Goal: Transaction & Acquisition: Purchase product/service

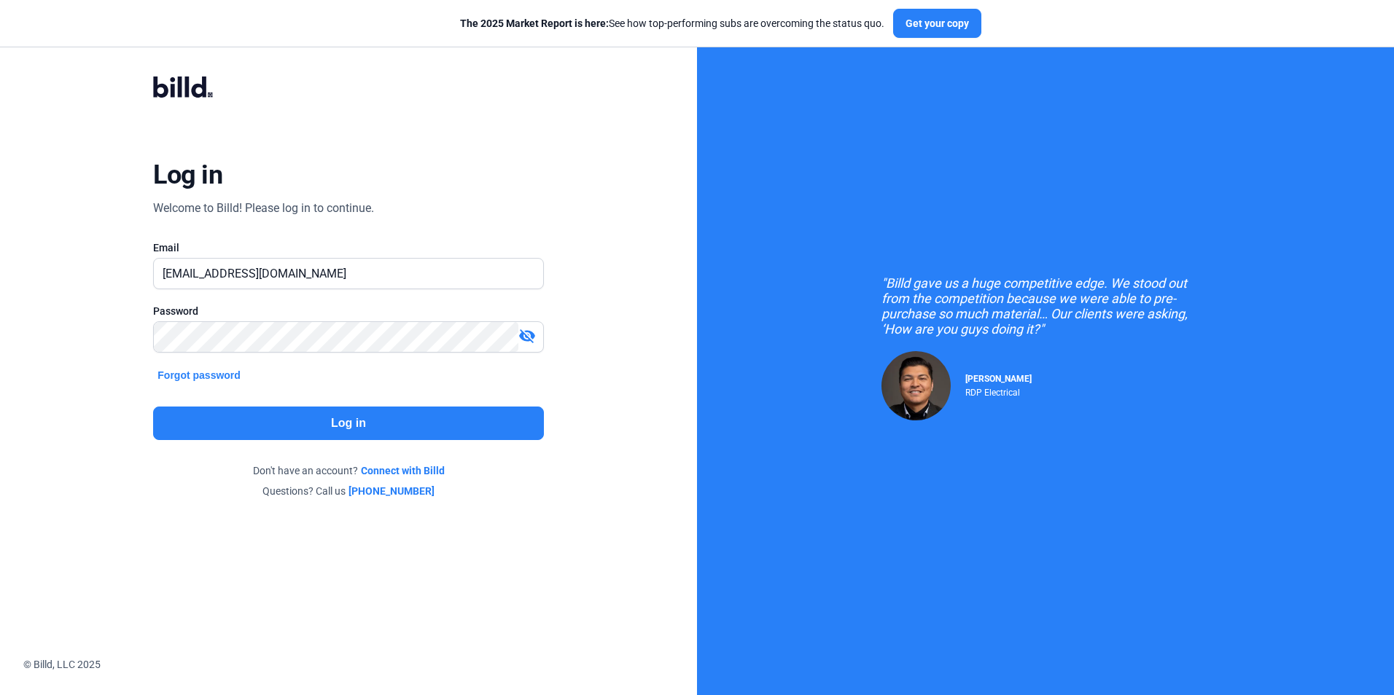
click at [386, 421] on button "Log in" at bounding box center [348, 424] width 390 height 34
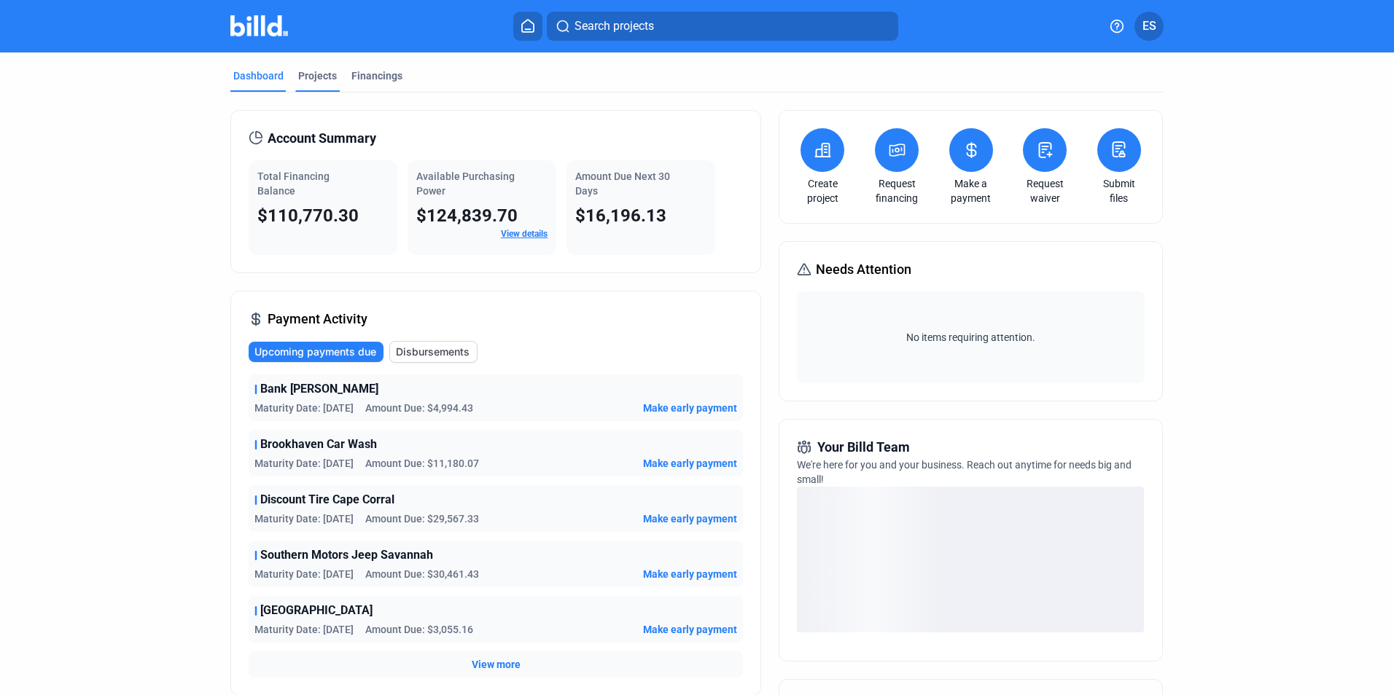
click at [298, 71] on div "Projects" at bounding box center [317, 76] width 39 height 15
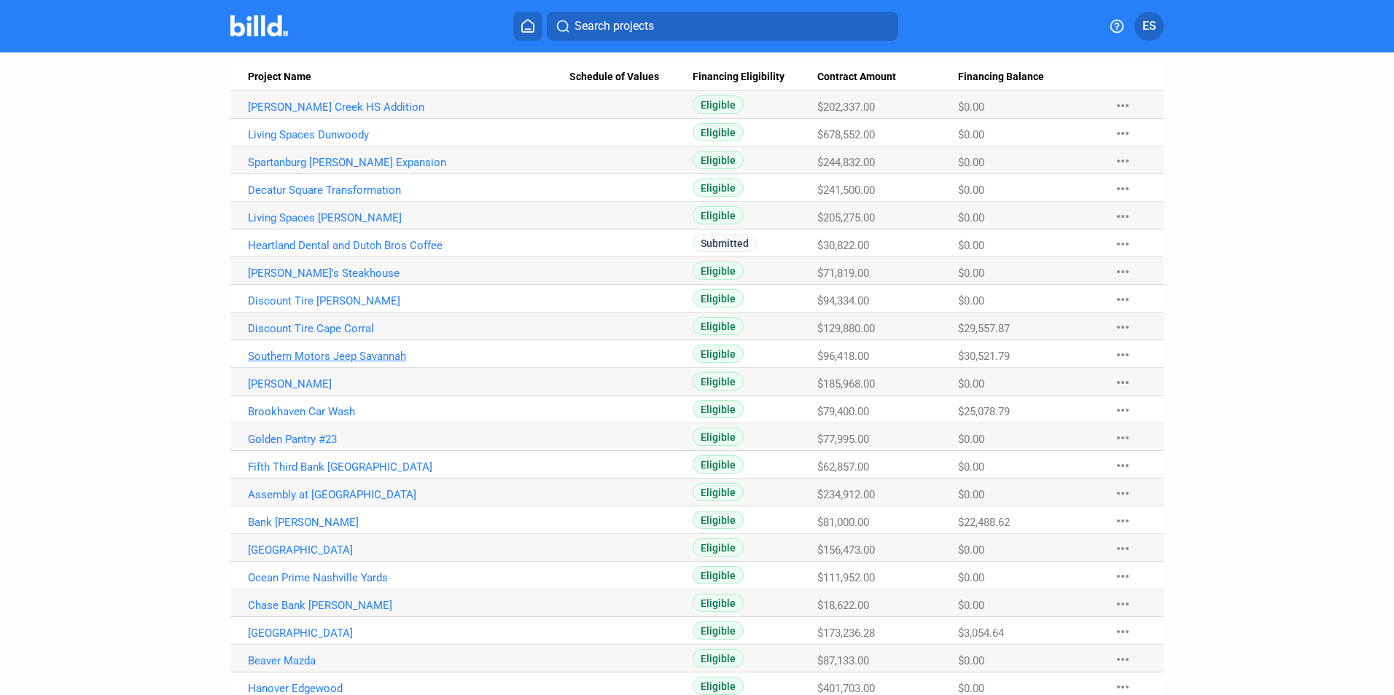
scroll to position [145, 0]
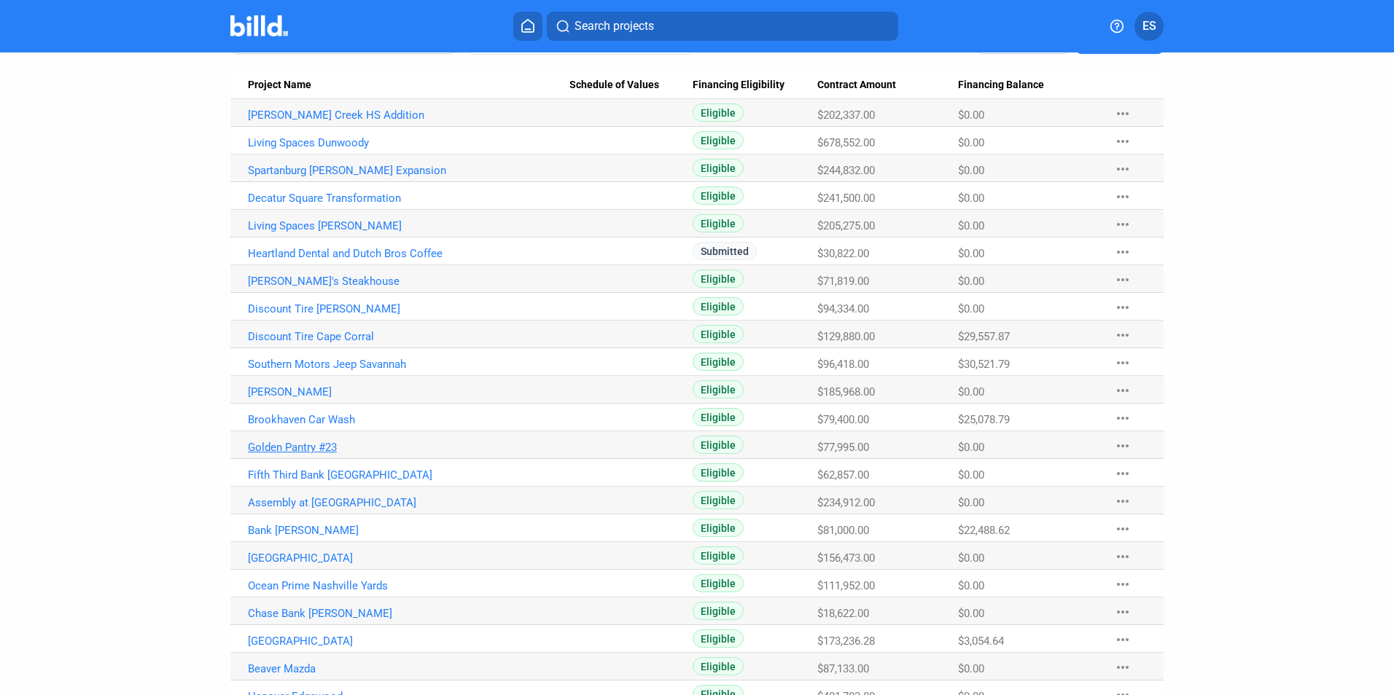
click at [302, 122] on link "Golden Pantry #23" at bounding box center [408, 115] width 321 height 13
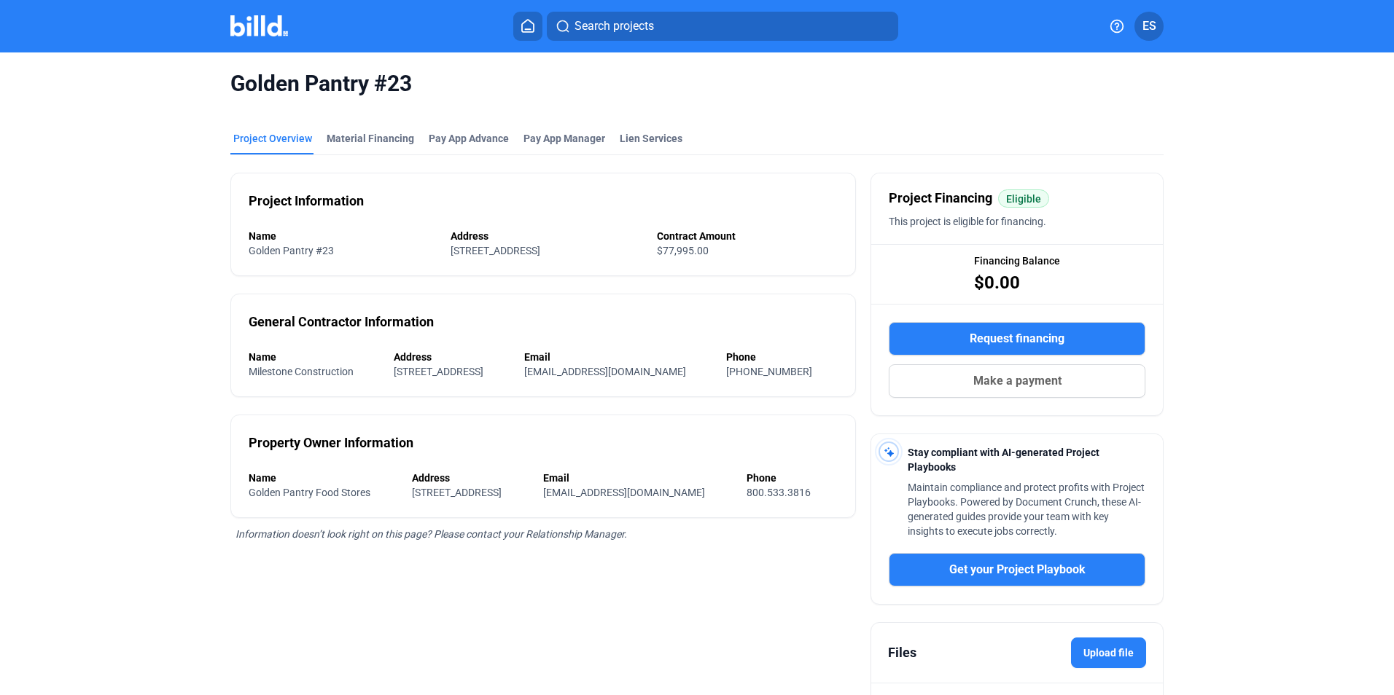
click at [351, 117] on mat-tab-group "Project Overview Material Financing Pay App Advance Pay App Manager Lien Servic…" at bounding box center [696, 442] width 933 height 655
click at [357, 130] on mat-tab-group "Project Overview Material Financing Pay App Advance Pay App Manager Lien Servic…" at bounding box center [696, 442] width 933 height 655
click at [357, 131] on div "Material Financing" at bounding box center [370, 138] width 87 height 15
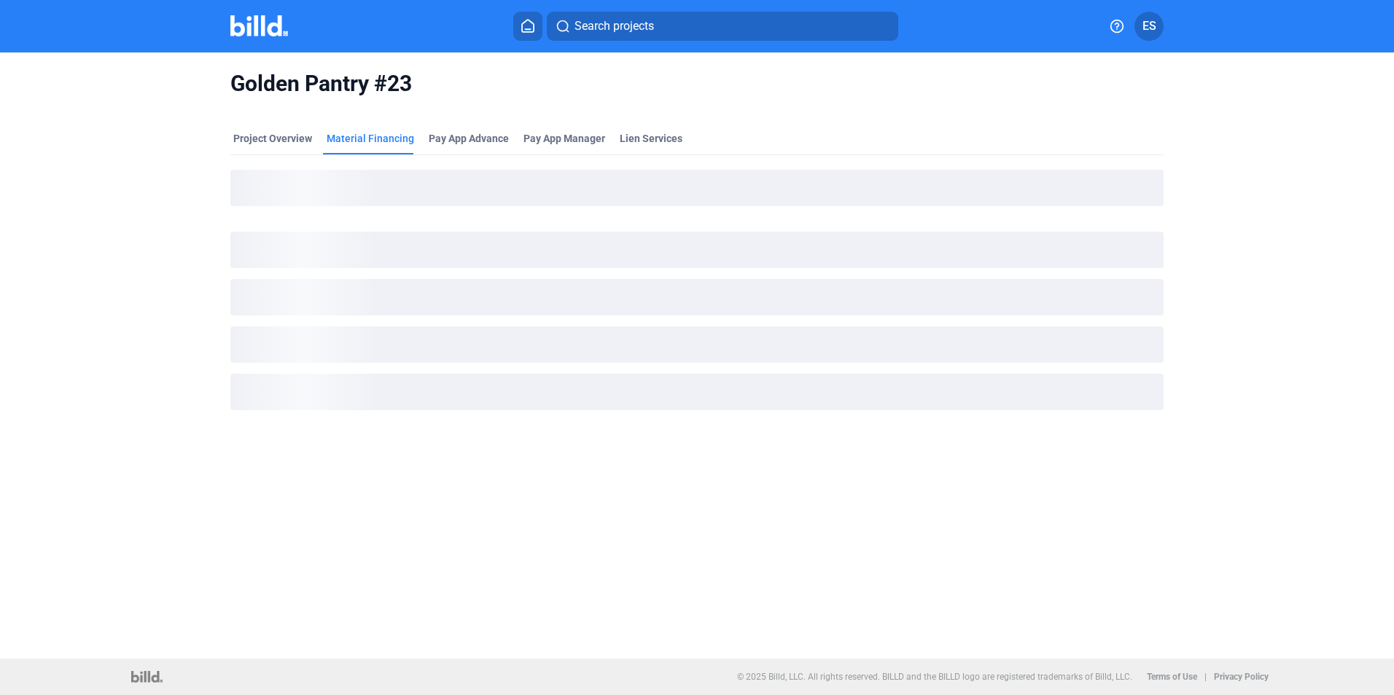
click at [6, 188] on div "Golden Pantry #23 Project Overview Material Financing Pay App Advance Pay App M…" at bounding box center [697, 355] width 1394 height 606
